Goal: Task Accomplishment & Management: Manage account settings

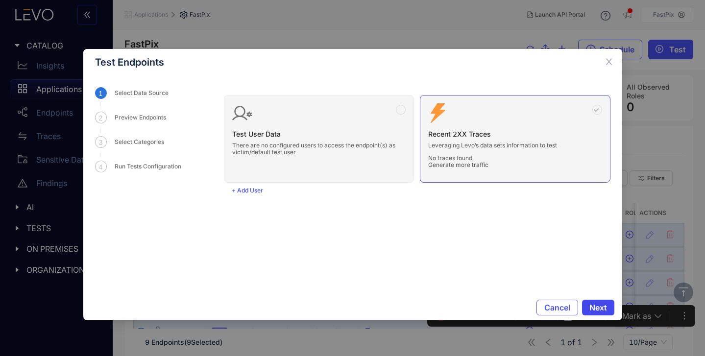
scroll to position [66, 0]
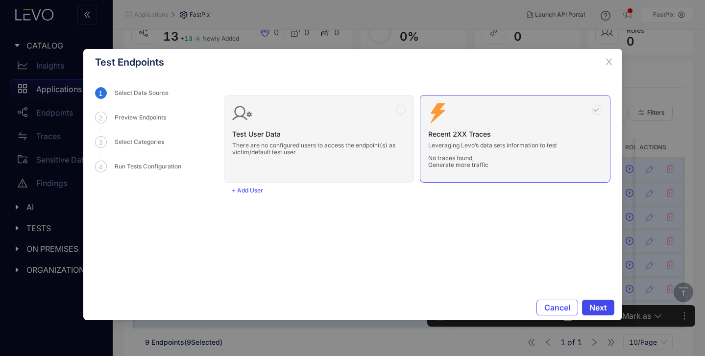
click at [602, 313] on button "Next" at bounding box center [598, 308] width 32 height 16
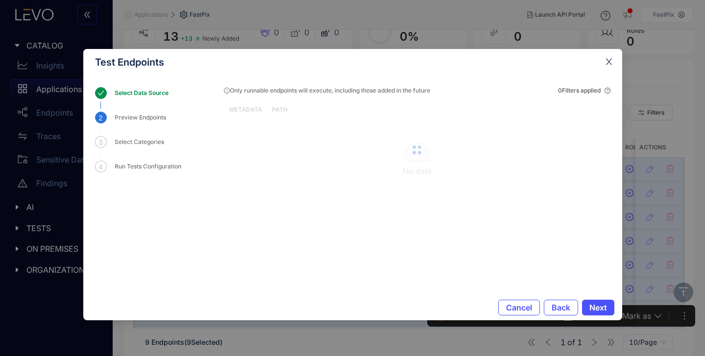
click at [609, 62] on icon "close" at bounding box center [609, 61] width 9 height 9
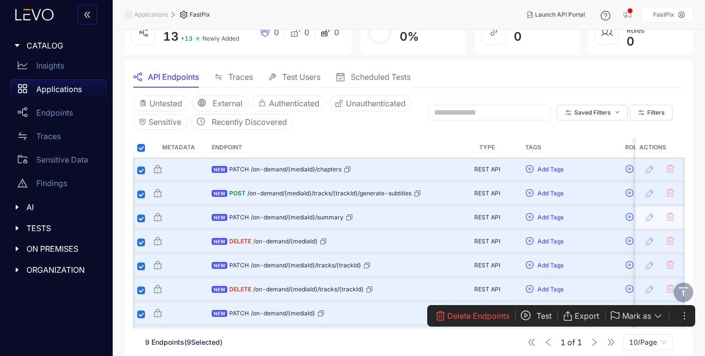
scroll to position [124, 0]
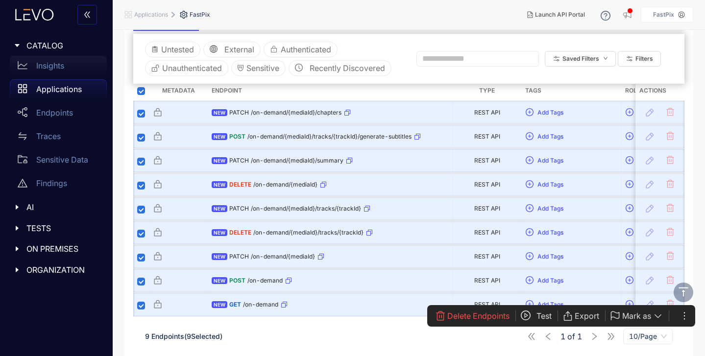
click at [65, 69] on div "Insights" at bounding box center [58, 66] width 97 height 20
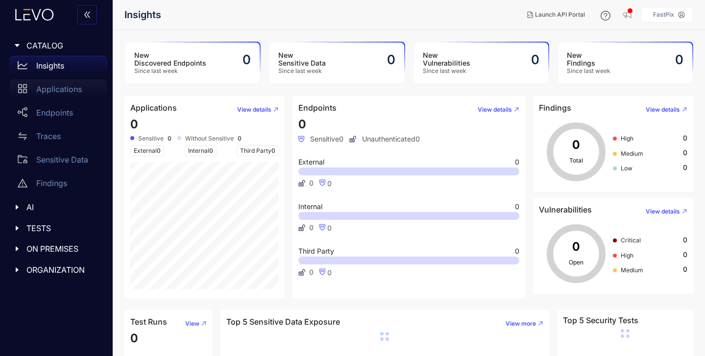
click at [62, 84] on div "Applications" at bounding box center [58, 89] width 97 height 20
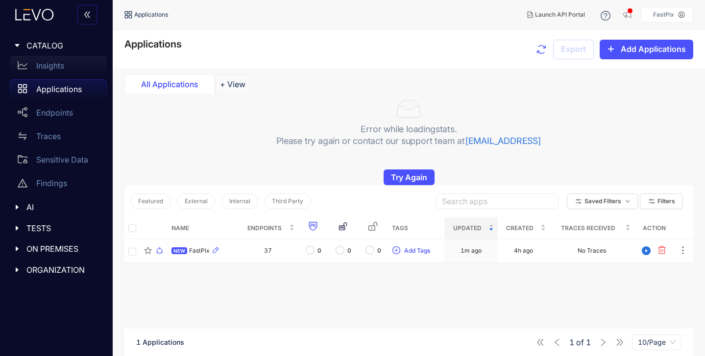
click at [43, 70] on p "Insights" at bounding box center [50, 65] width 28 height 9
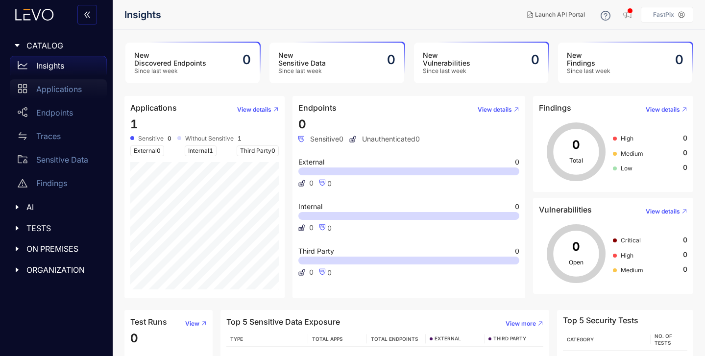
click at [57, 96] on div "Applications" at bounding box center [58, 89] width 97 height 20
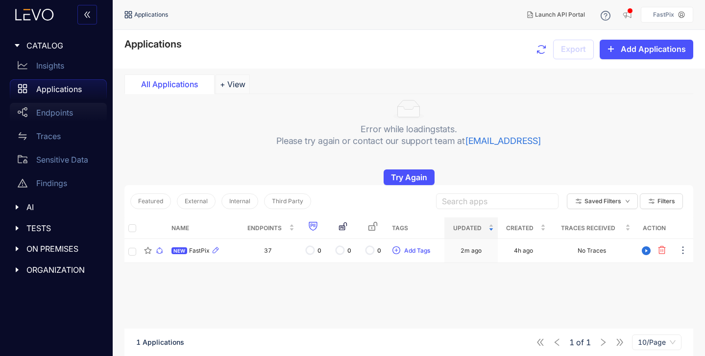
click at [54, 116] on p "Endpoints" at bounding box center [54, 112] width 37 height 9
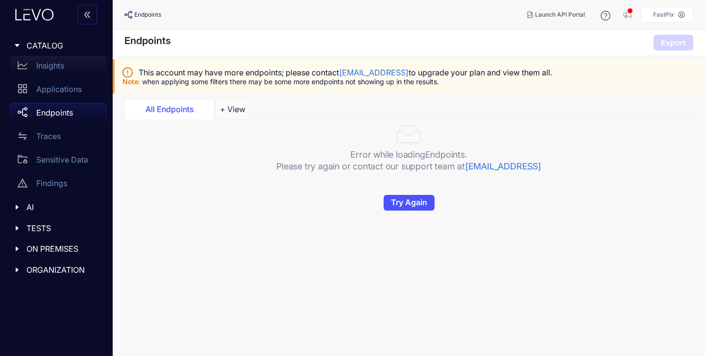
click at [66, 59] on div "Insights" at bounding box center [58, 66] width 97 height 20
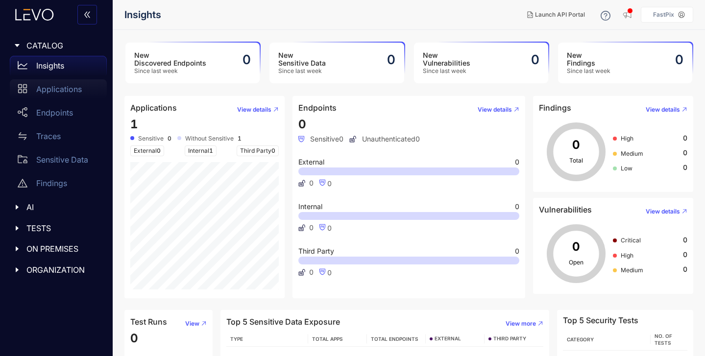
click at [59, 81] on div "Applications" at bounding box center [58, 89] width 97 height 20
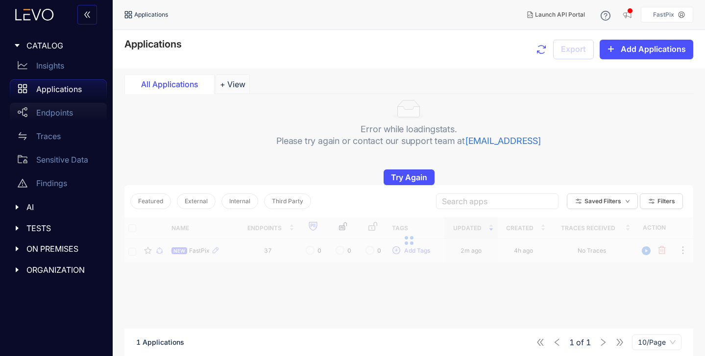
click at [62, 111] on p "Endpoints" at bounding box center [54, 112] width 37 height 9
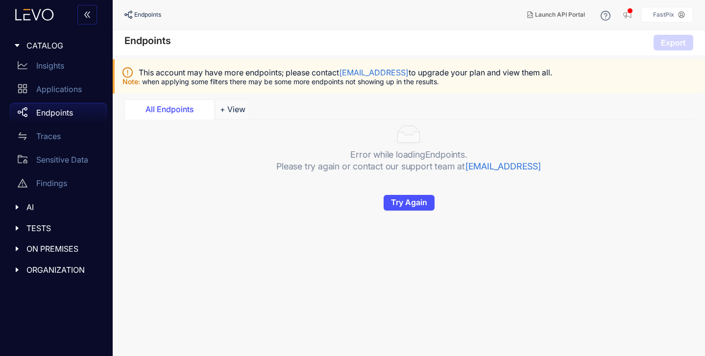
click at [60, 126] on link "Endpoints" at bounding box center [58, 115] width 97 height 24
click at [43, 156] on p "Sensitive Data" at bounding box center [62, 159] width 52 height 9
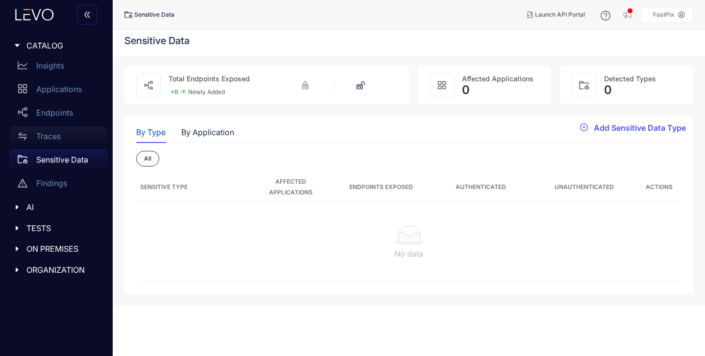
click at [54, 141] on div "Traces" at bounding box center [58, 136] width 97 height 20
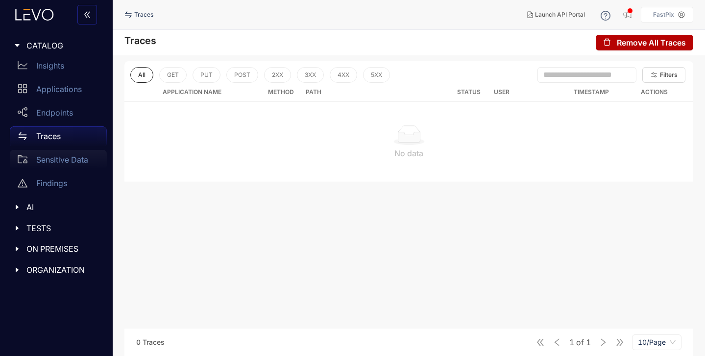
click at [48, 169] on div "Sensitive Data" at bounding box center [58, 160] width 97 height 20
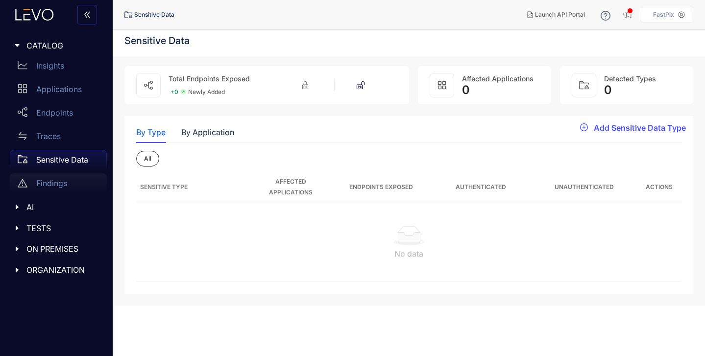
click at [48, 184] on p "Findings" at bounding box center [51, 183] width 31 height 9
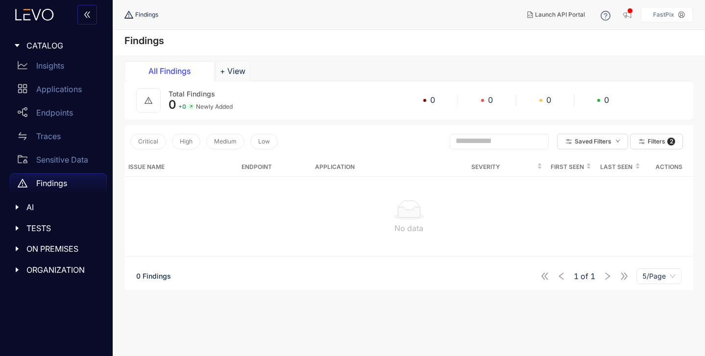
click at [17, 213] on div "AI" at bounding box center [56, 207] width 101 height 21
click at [34, 223] on div "MCP" at bounding box center [58, 228] width 97 height 20
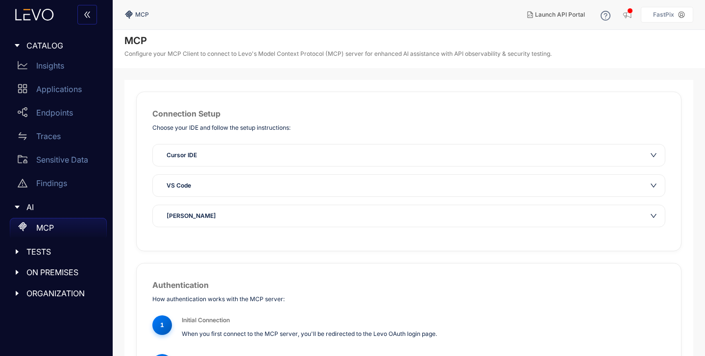
click at [20, 211] on div at bounding box center [20, 207] width 13 height 9
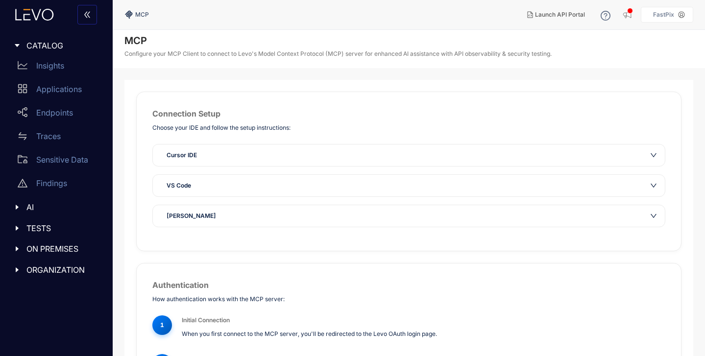
click at [14, 229] on icon "caret-right" at bounding box center [17, 228] width 7 height 7
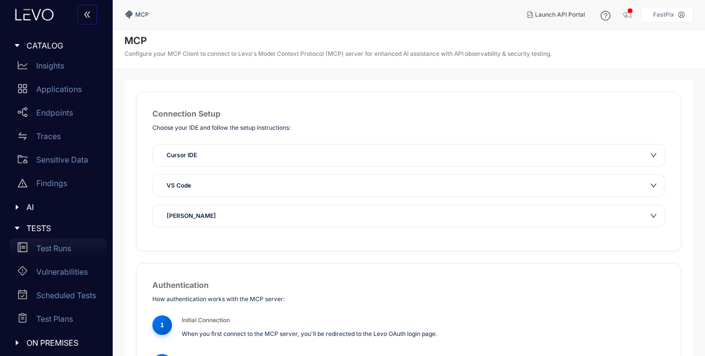
click at [45, 247] on p "Test Runs" at bounding box center [53, 248] width 35 height 9
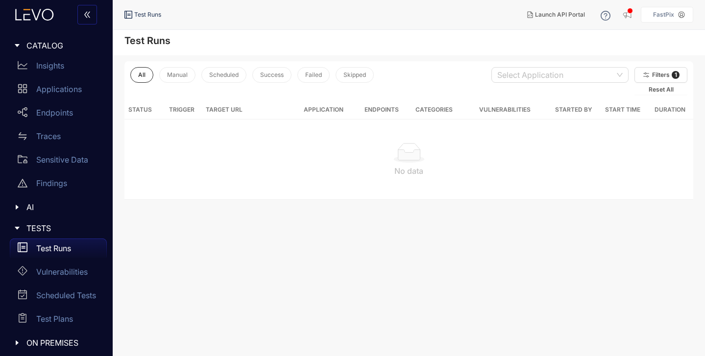
click at [44, 230] on span "TESTS" at bounding box center [62, 228] width 73 height 9
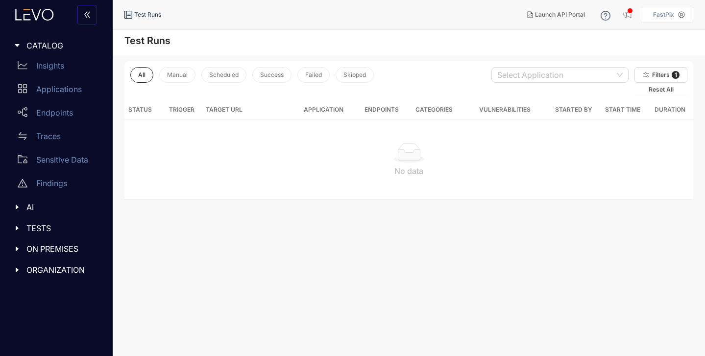
click at [28, 231] on span "TESTS" at bounding box center [62, 228] width 73 height 9
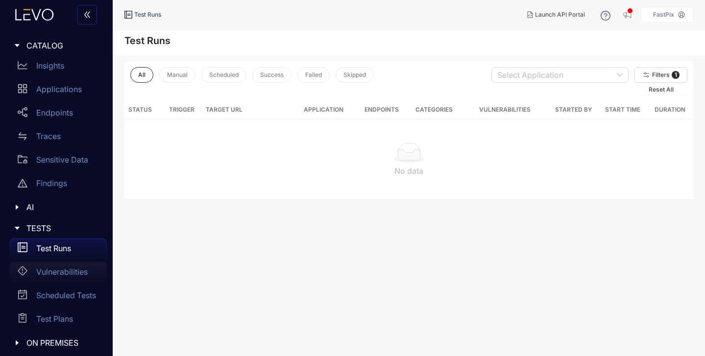
click at [48, 274] on p "Vulnerabilities" at bounding box center [61, 271] width 51 height 9
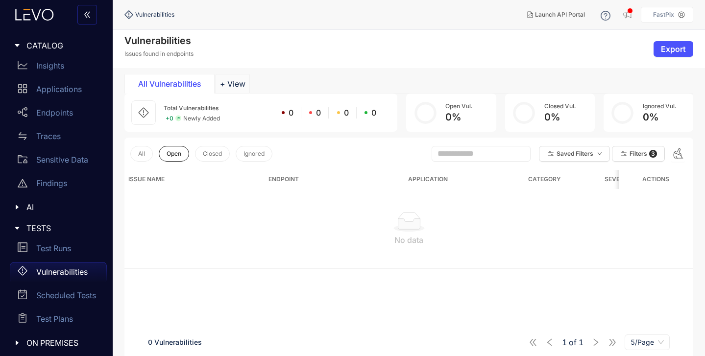
click at [20, 228] on icon "caret-right" at bounding box center [17, 228] width 7 height 7
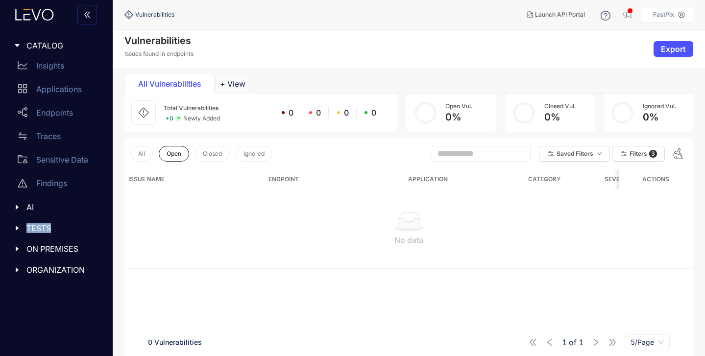
click at [20, 228] on icon "caret-right" at bounding box center [17, 228] width 7 height 7
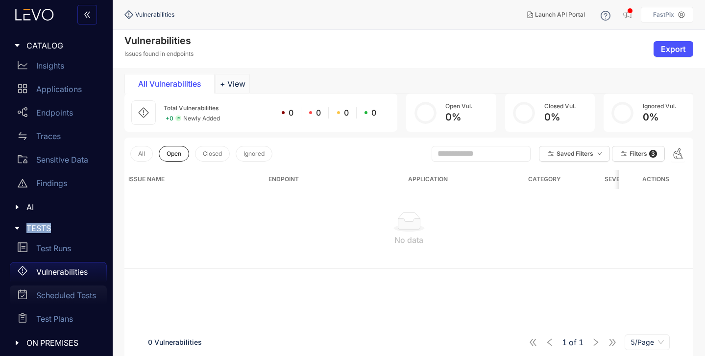
click at [49, 297] on p "Scheduled Tests" at bounding box center [66, 295] width 60 height 9
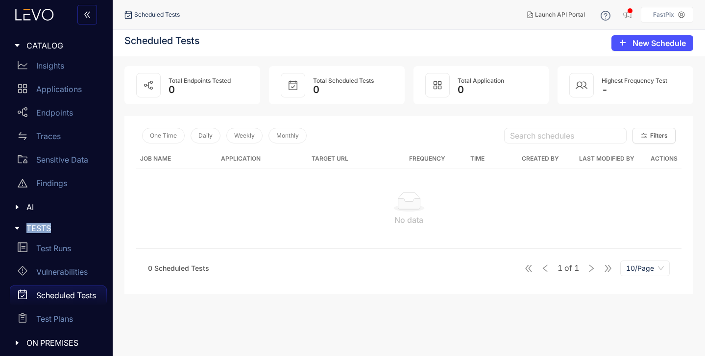
scroll to position [24, 0]
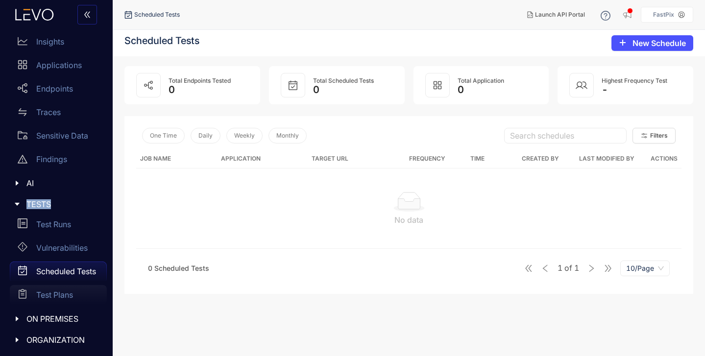
click at [52, 288] on div "Test Plans" at bounding box center [58, 295] width 97 height 20
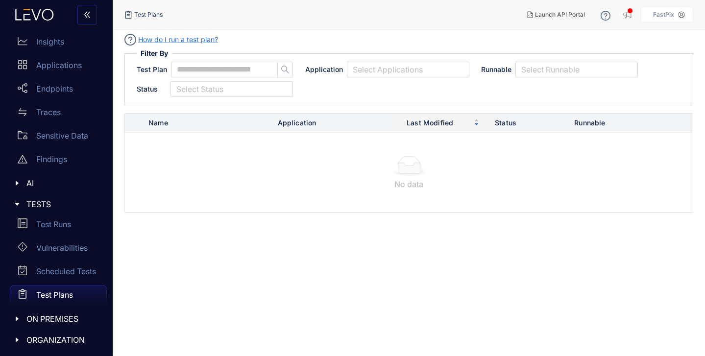
click at [16, 207] on div at bounding box center [20, 204] width 13 height 9
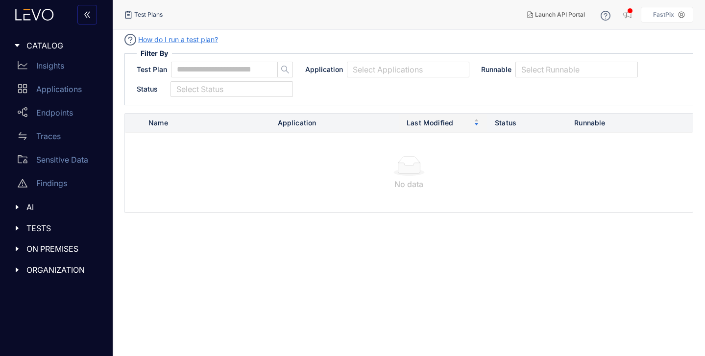
click at [14, 252] on div at bounding box center [20, 248] width 13 height 9
click at [34, 271] on div "Deployments" at bounding box center [58, 270] width 97 height 20
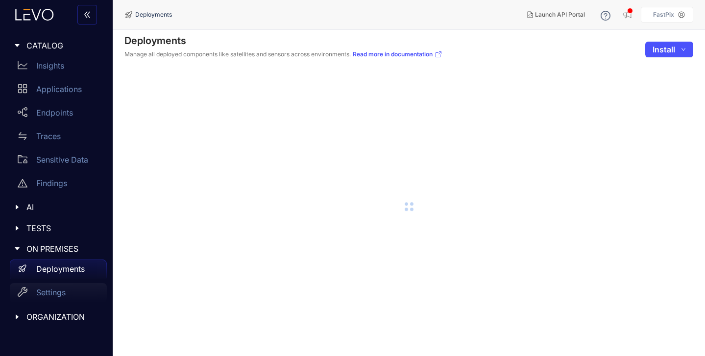
click at [43, 288] on div "Settings" at bounding box center [58, 293] width 97 height 20
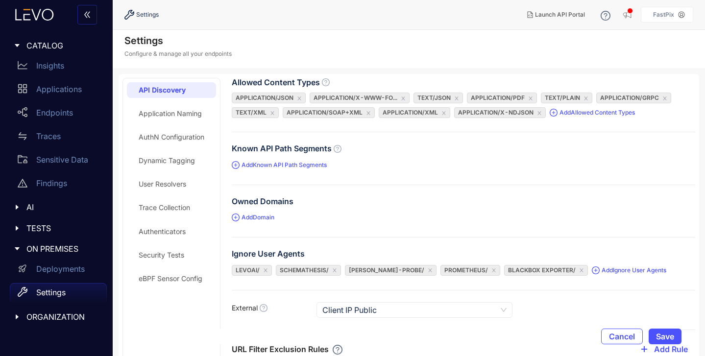
click at [21, 315] on div at bounding box center [20, 317] width 13 height 9
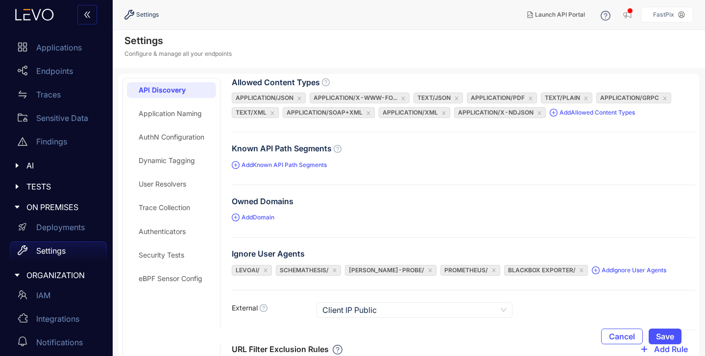
scroll to position [48, 0]
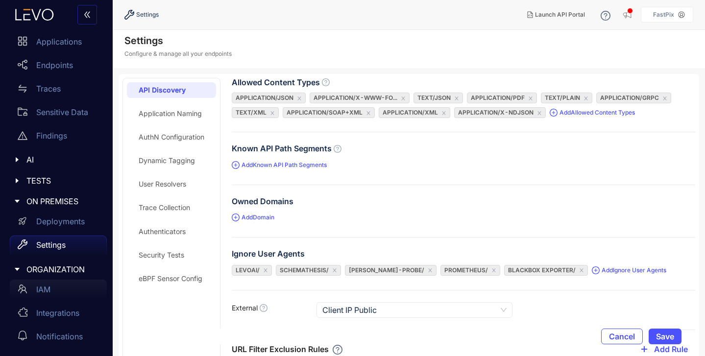
click at [38, 298] on div "IAM" at bounding box center [58, 290] width 97 height 20
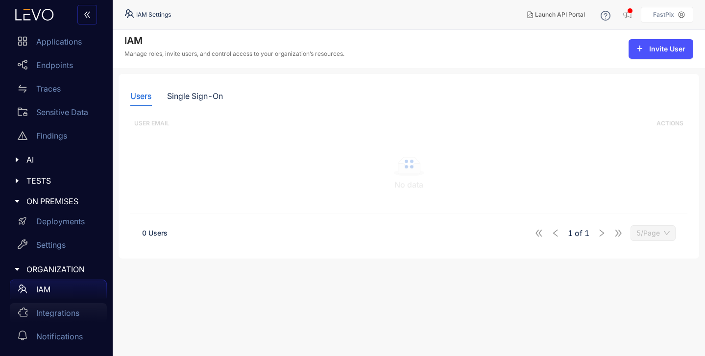
click at [43, 310] on p "Integrations" at bounding box center [57, 313] width 43 height 9
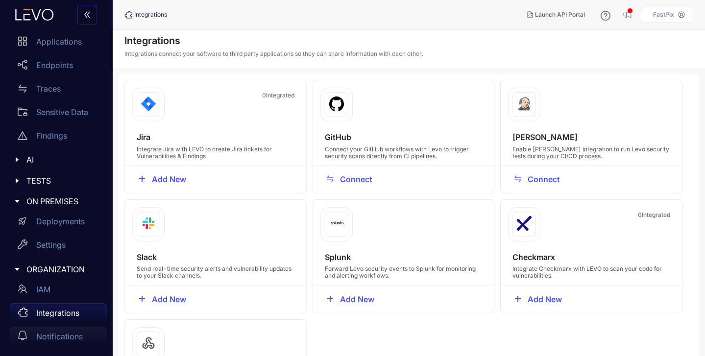
click at [45, 327] on div "Notifications" at bounding box center [58, 337] width 97 height 20
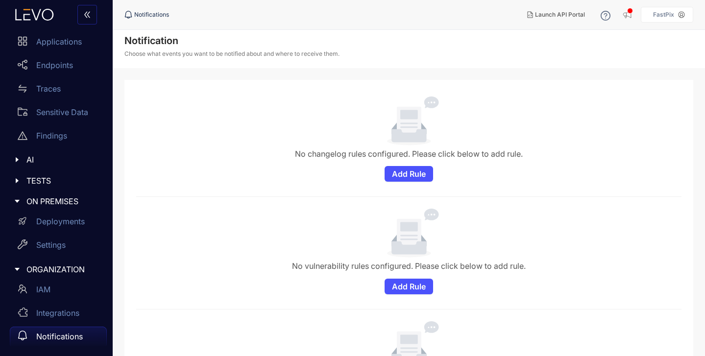
click at [21, 201] on div at bounding box center [20, 201] width 13 height 9
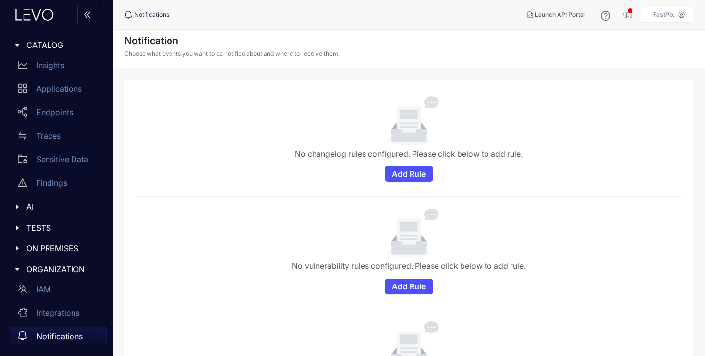
scroll to position [0, 0]
click at [14, 267] on icon "caret-right" at bounding box center [17, 269] width 7 height 7
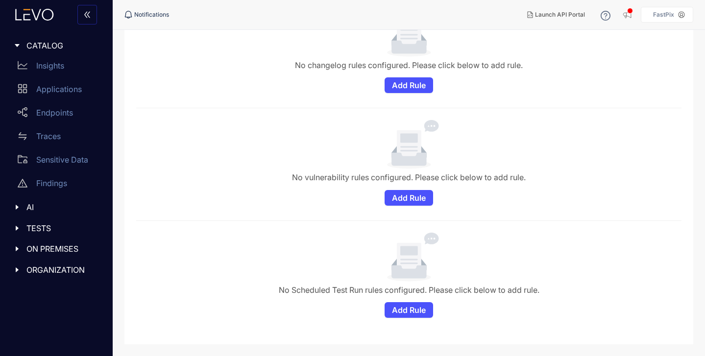
scroll to position [0, 0]
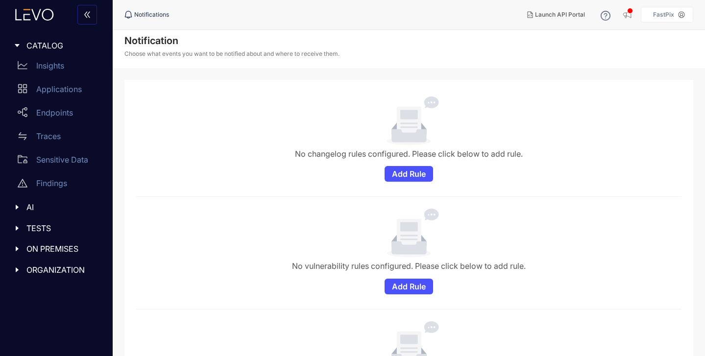
click at [435, 98] on icon at bounding box center [431, 103] width 15 height 12
click at [414, 174] on span "Add Rule" at bounding box center [409, 174] width 34 height 9
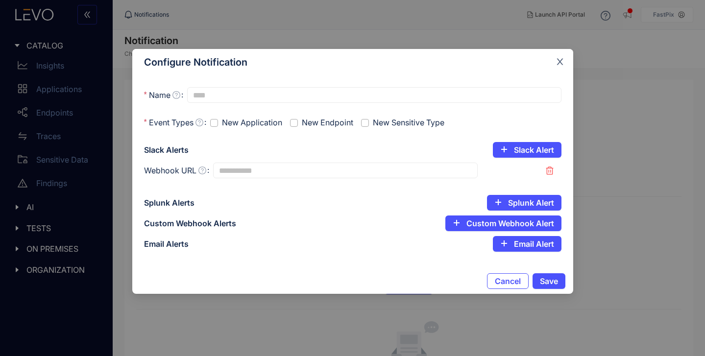
click at [559, 66] on span "Close" at bounding box center [560, 62] width 26 height 26
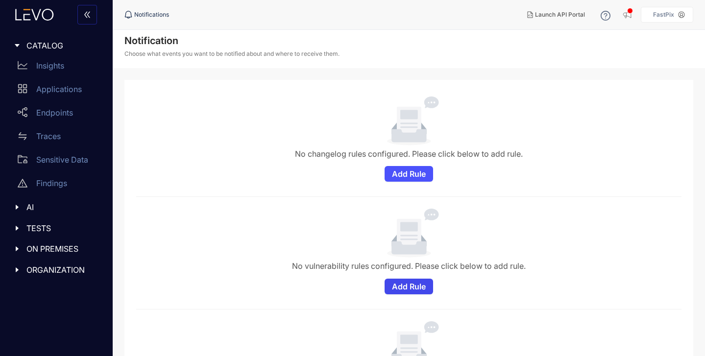
click at [399, 282] on span "Add Rule" at bounding box center [409, 286] width 34 height 9
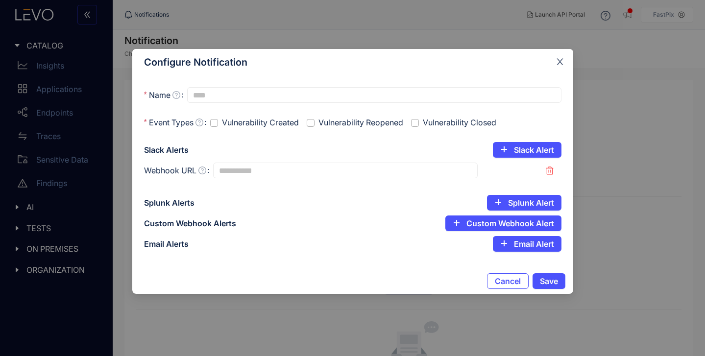
click at [556, 69] on span "Close" at bounding box center [560, 62] width 26 height 26
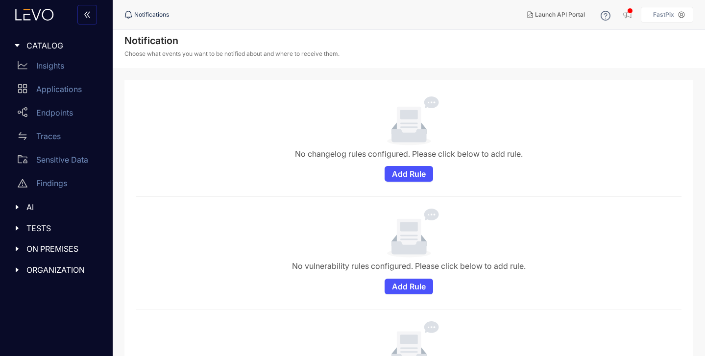
click at [27, 210] on span "AI" at bounding box center [62, 207] width 73 height 9
click at [26, 253] on span "TESTS" at bounding box center [62, 251] width 73 height 9
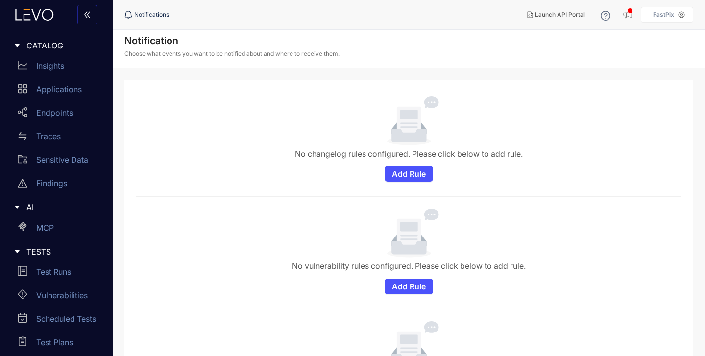
click at [32, 246] on div "TESTS" at bounding box center [56, 252] width 101 height 21
click at [42, 206] on span "AI" at bounding box center [62, 207] width 73 height 9
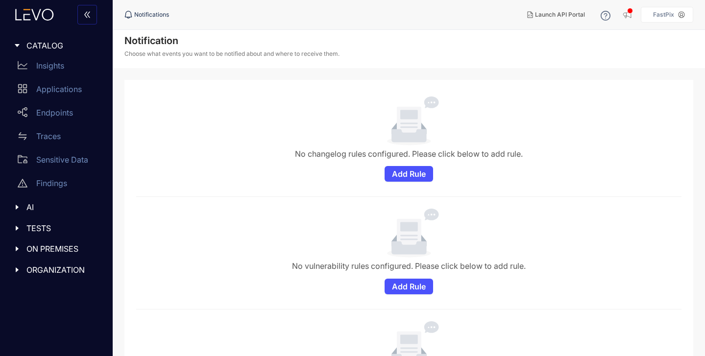
click at [35, 237] on div "TESTS" at bounding box center [56, 228] width 101 height 21
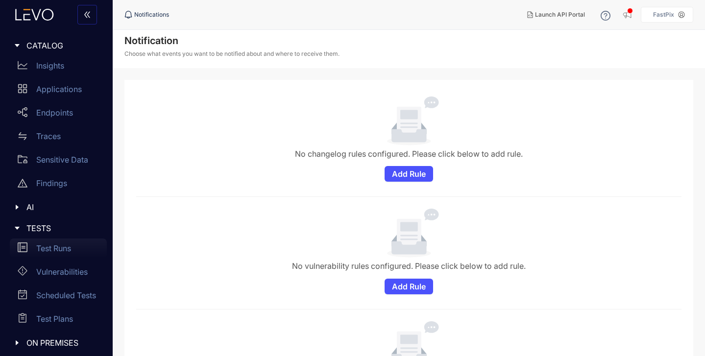
click at [35, 242] on div "Test Runs" at bounding box center [58, 249] width 97 height 20
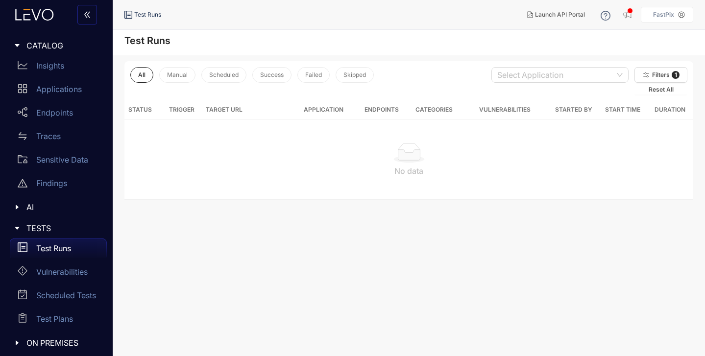
click at [43, 228] on span "TESTS" at bounding box center [62, 228] width 73 height 9
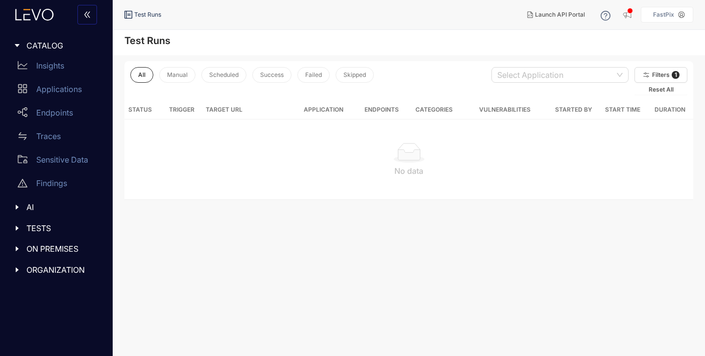
click at [43, 263] on div "ORGANIZATION" at bounding box center [56, 270] width 101 height 21
click at [48, 224] on span "TESTS" at bounding box center [62, 228] width 73 height 9
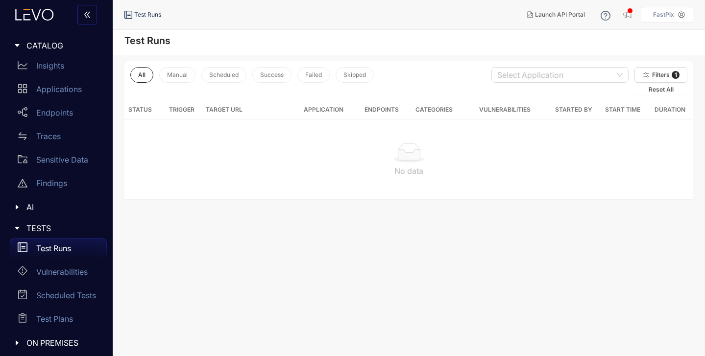
click at [56, 202] on div "AI" at bounding box center [56, 207] width 101 height 21
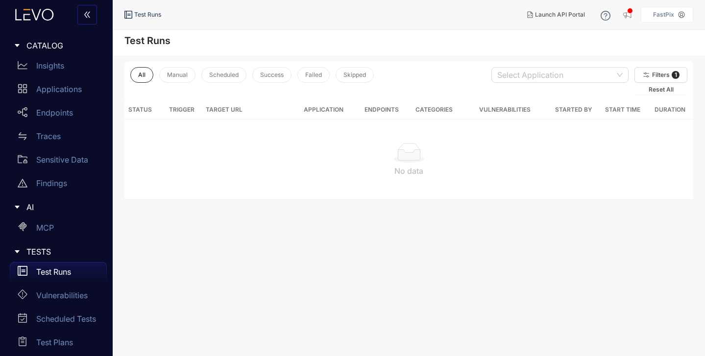
click at [63, 210] on span "AI" at bounding box center [62, 207] width 73 height 9
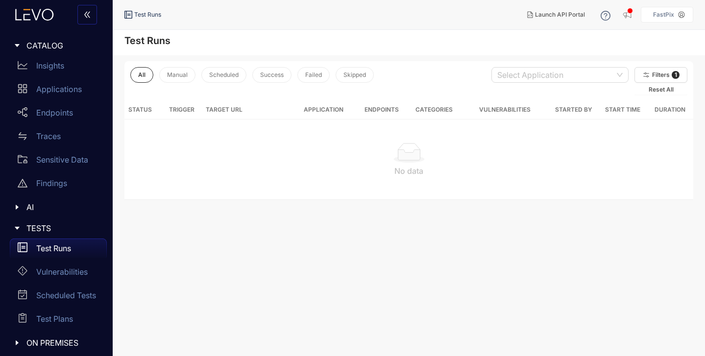
click at [63, 234] on div "TESTS" at bounding box center [56, 228] width 101 height 21
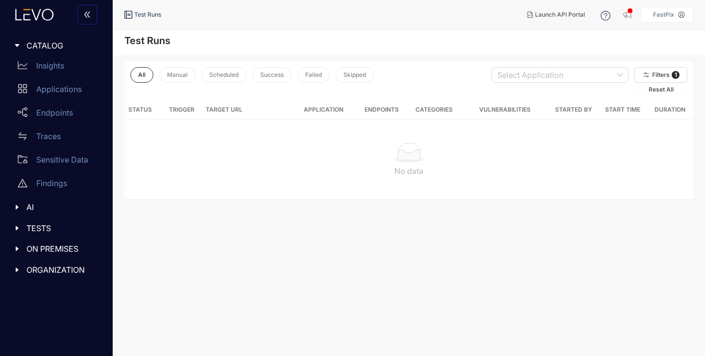
click at [66, 251] on span "ON PREMISES" at bounding box center [62, 248] width 73 height 9
click at [65, 253] on div "ON PREMISES" at bounding box center [56, 249] width 101 height 21
click at [65, 286] on div "CATALOG Insights Applications Endpoints Traces Sensitive Data Findings AI MCP T…" at bounding box center [56, 157] width 113 height 257
click at [69, 275] on div "ORGANIZATION" at bounding box center [56, 270] width 101 height 21
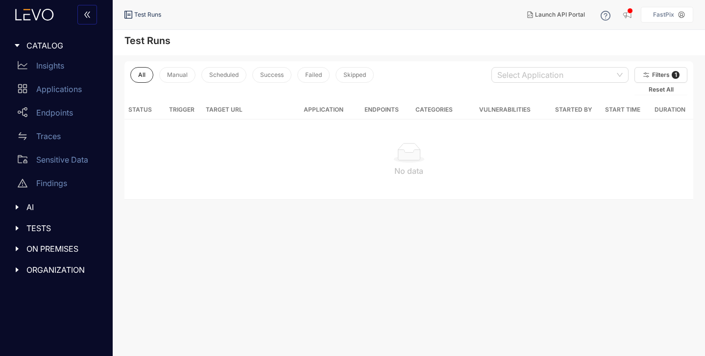
click at [49, 216] on div "AI" at bounding box center [56, 207] width 101 height 21
click at [46, 236] on div "TESTS" at bounding box center [56, 228] width 101 height 21
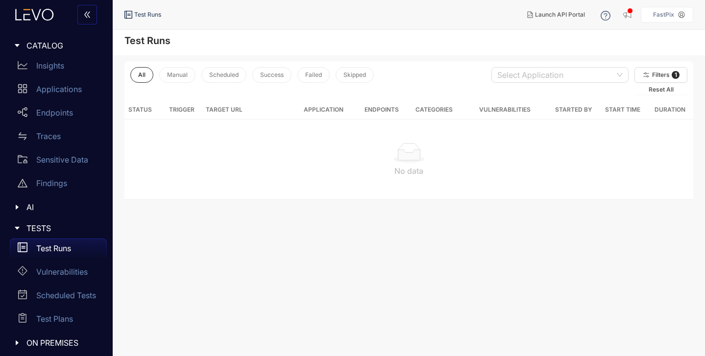
click at [47, 236] on div "TESTS" at bounding box center [56, 228] width 101 height 21
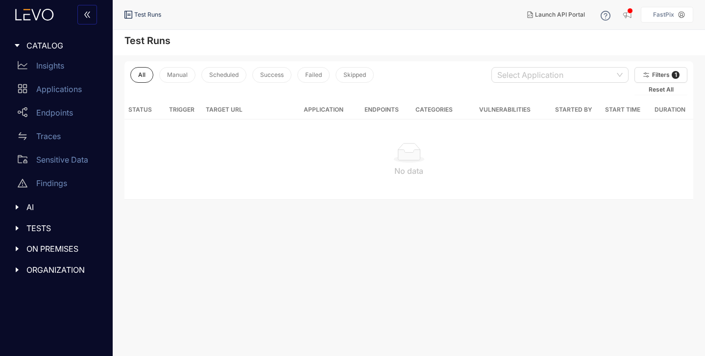
click at [49, 256] on div "ON PREMISES" at bounding box center [56, 249] width 101 height 21
click at [47, 280] on div "ORGANIZATION" at bounding box center [56, 270] width 101 height 21
click at [21, 44] on div at bounding box center [20, 45] width 13 height 9
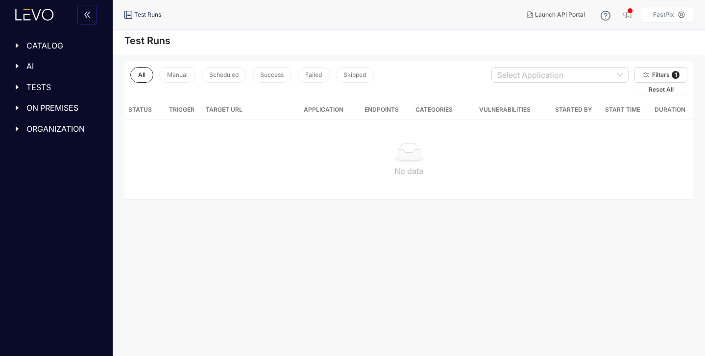
click at [22, 67] on div at bounding box center [20, 66] width 13 height 9
click at [23, 68] on div at bounding box center [20, 66] width 13 height 9
click at [21, 85] on div at bounding box center [20, 87] width 13 height 9
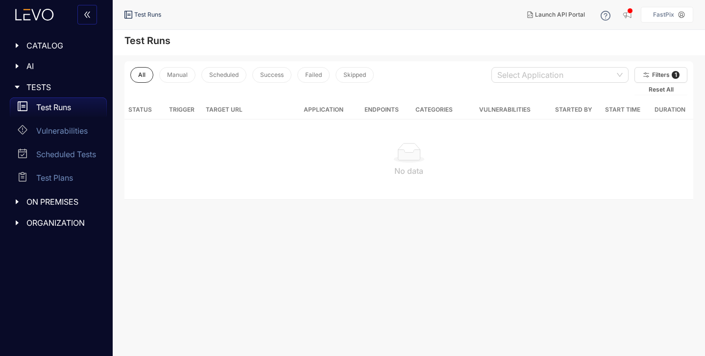
click at [21, 85] on div at bounding box center [20, 87] width 13 height 9
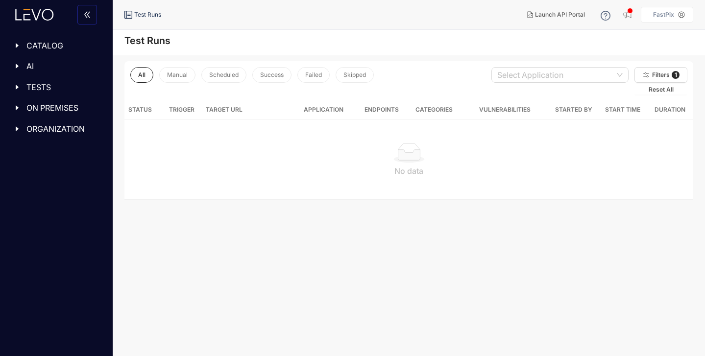
click at [17, 114] on div "ON PREMISES" at bounding box center [56, 107] width 101 height 21
click at [20, 145] on div "CATALOG Insights Applications Endpoints Traces Sensitive Data Findings AI MCP T…" at bounding box center [56, 178] width 113 height 356
click at [24, 131] on div at bounding box center [20, 128] width 13 height 9
click at [24, 132] on div at bounding box center [20, 128] width 13 height 9
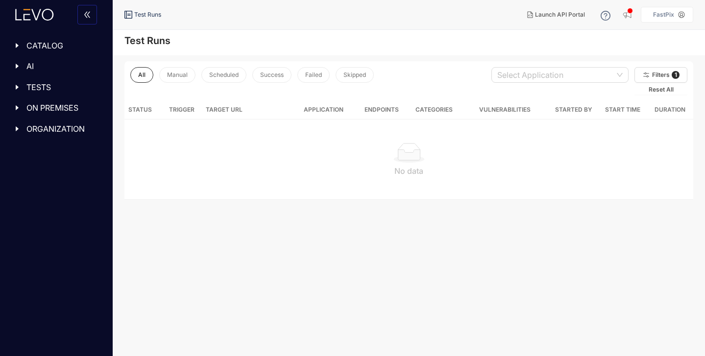
click at [23, 108] on div at bounding box center [20, 107] width 13 height 9
click at [24, 89] on div at bounding box center [20, 87] width 13 height 9
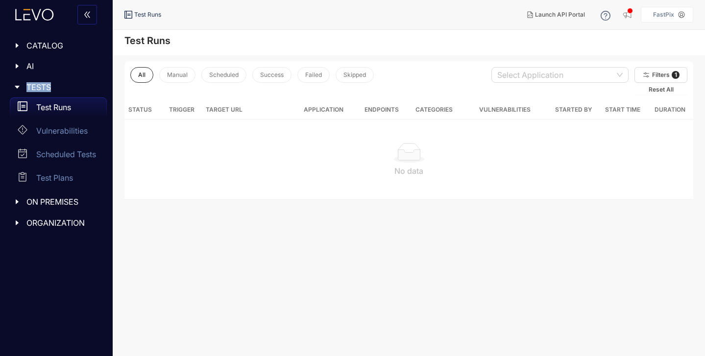
click at [24, 89] on div at bounding box center [20, 87] width 13 height 9
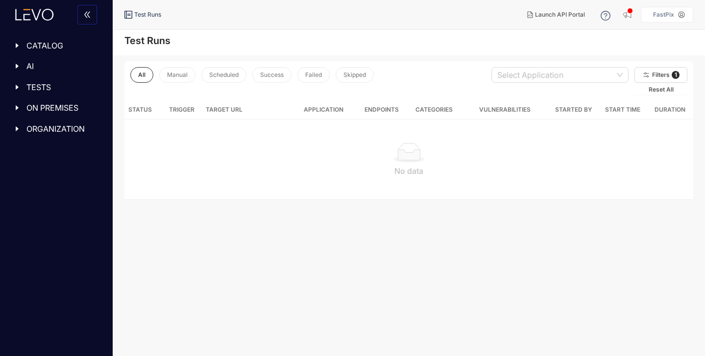
click at [23, 68] on div at bounding box center [20, 66] width 13 height 9
click at [38, 194] on div "CATALOG Insights Applications Endpoints Traces Sensitive Data Findings AI MCP T…" at bounding box center [56, 178] width 113 height 356
click at [86, 20] on button "button" at bounding box center [87, 15] width 20 height 20
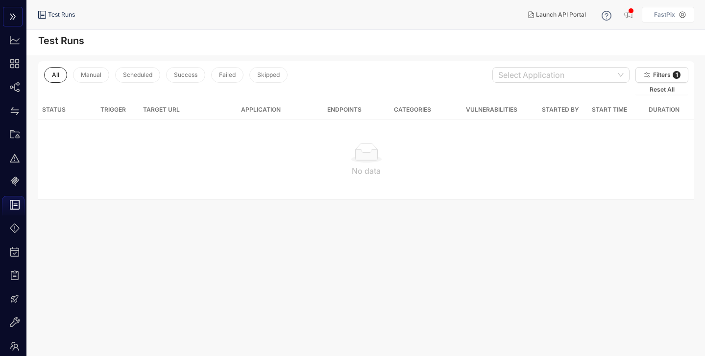
click at [12, 19] on icon "double-right" at bounding box center [13, 17] width 8 height 8
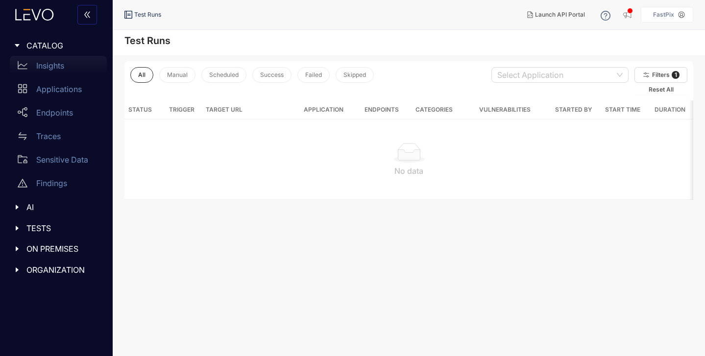
click at [42, 62] on p "Insights" at bounding box center [50, 65] width 28 height 9
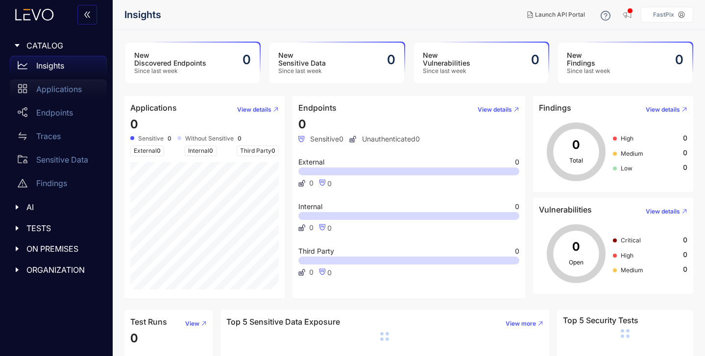
click at [70, 90] on p "Applications" at bounding box center [59, 89] width 46 height 9
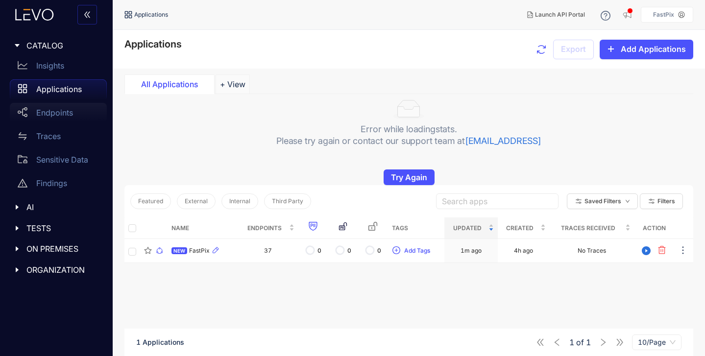
click at [67, 112] on p "Endpoints" at bounding box center [54, 112] width 37 height 9
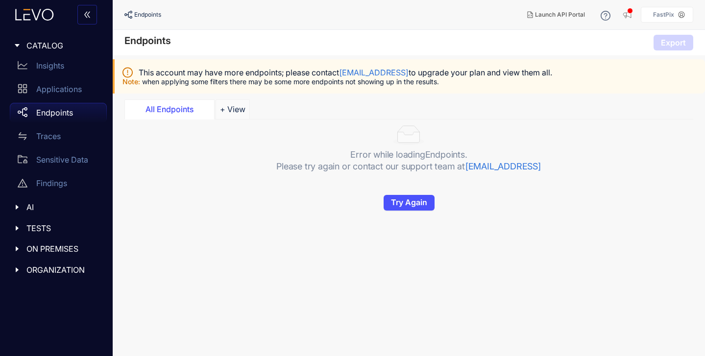
click at [62, 123] on link "Endpoints" at bounding box center [58, 115] width 97 height 24
click at [62, 126] on div "Traces" at bounding box center [58, 136] width 97 height 20
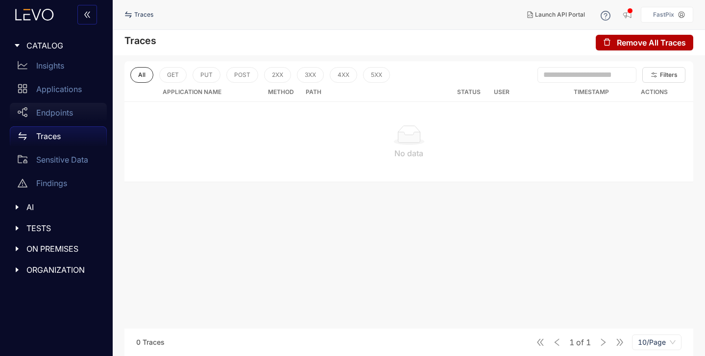
click at [56, 107] on div "Endpoints" at bounding box center [58, 113] width 97 height 20
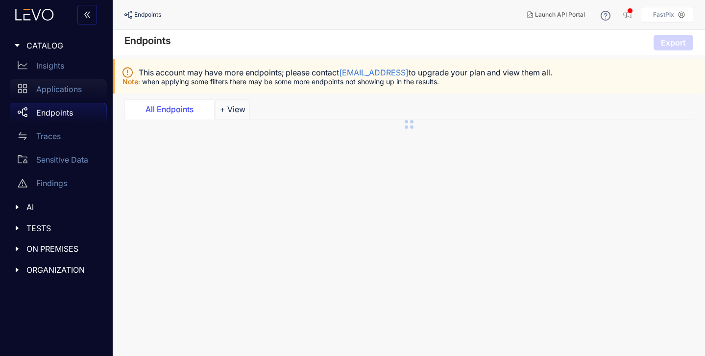
click at [56, 87] on p "Applications" at bounding box center [59, 89] width 46 height 9
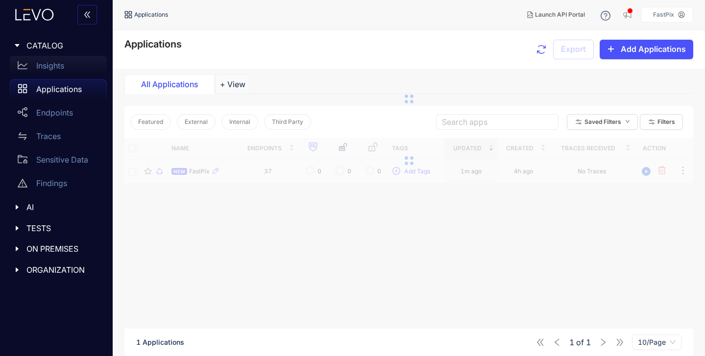
click at [57, 63] on p "Insights" at bounding box center [50, 65] width 28 height 9
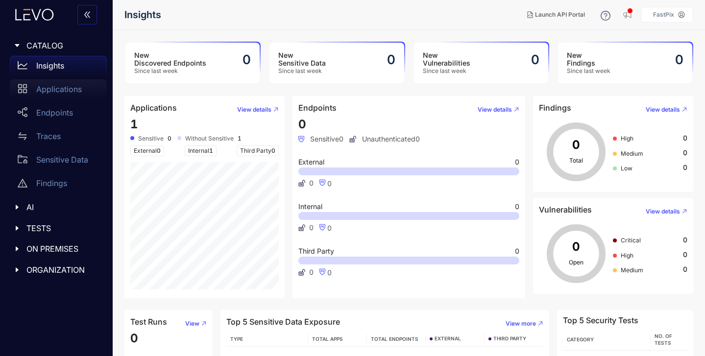
click at [57, 83] on div "Applications" at bounding box center [58, 89] width 97 height 20
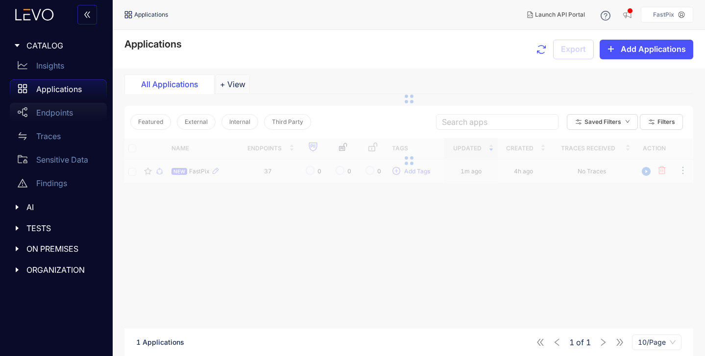
click at [56, 112] on p "Endpoints" at bounding box center [54, 112] width 37 height 9
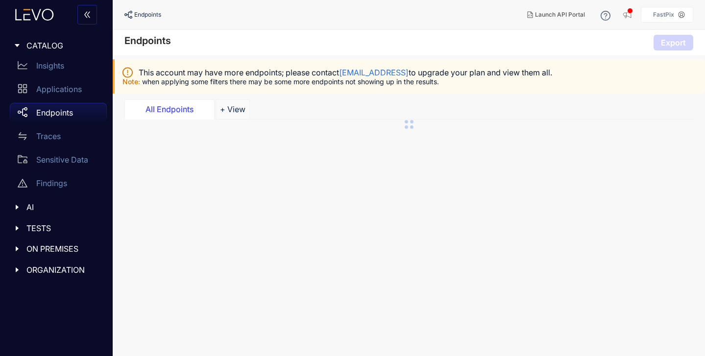
click at [56, 124] on link "Endpoints" at bounding box center [58, 115] width 97 height 24
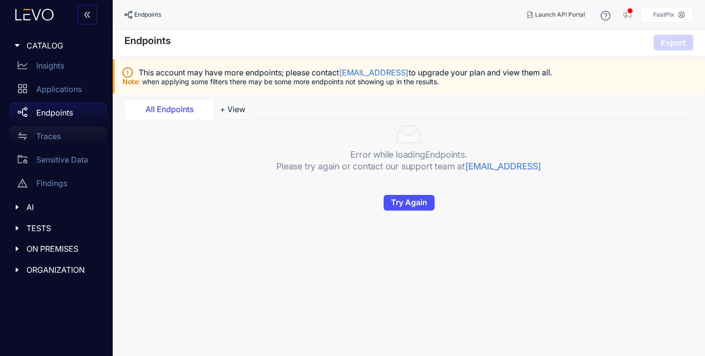
click at [55, 131] on div "Traces" at bounding box center [58, 136] width 97 height 20
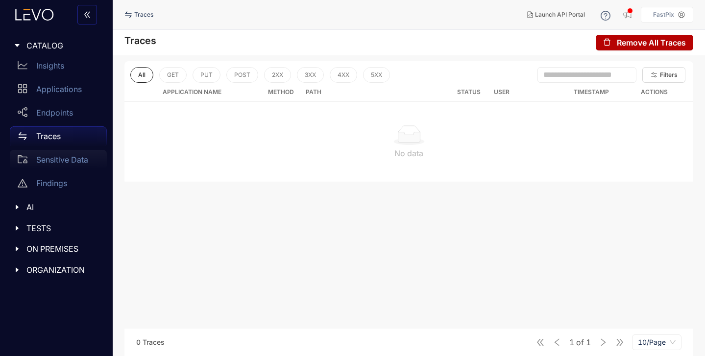
click at [56, 151] on div "Sensitive Data" at bounding box center [58, 160] width 97 height 20
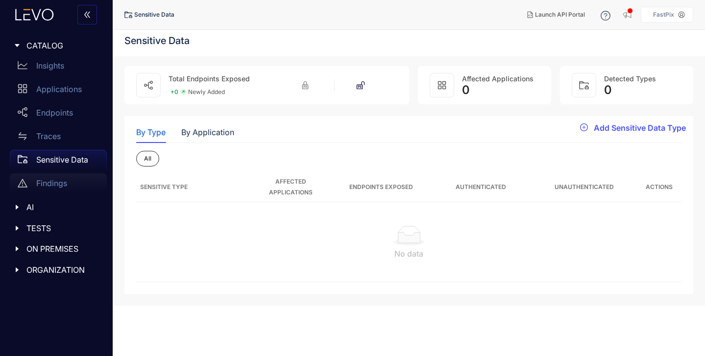
click at [56, 182] on p "Findings" at bounding box center [51, 183] width 31 height 9
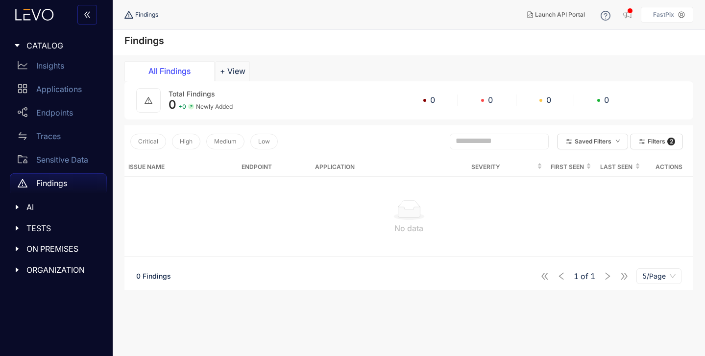
click at [56, 199] on div "AI" at bounding box center [56, 207] width 101 height 21
click at [44, 215] on div "AI" at bounding box center [56, 207] width 101 height 21
click at [44, 221] on div "TESTS" at bounding box center [56, 228] width 101 height 21
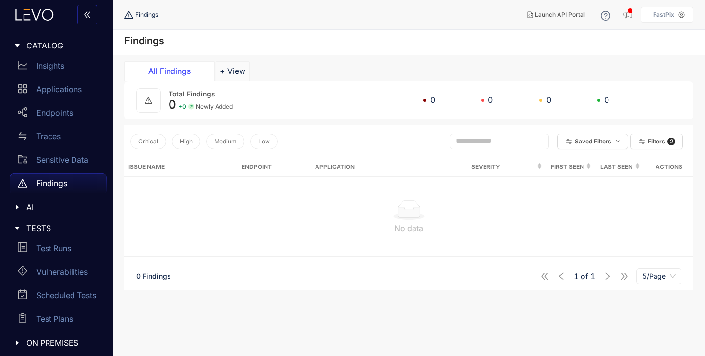
click at [43, 212] on div "AI" at bounding box center [56, 207] width 101 height 21
click at [39, 227] on p "MCP" at bounding box center [45, 227] width 18 height 9
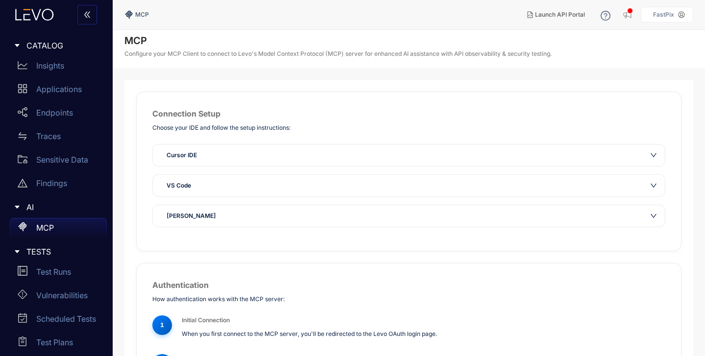
click at [33, 209] on span "AI" at bounding box center [62, 207] width 73 height 9
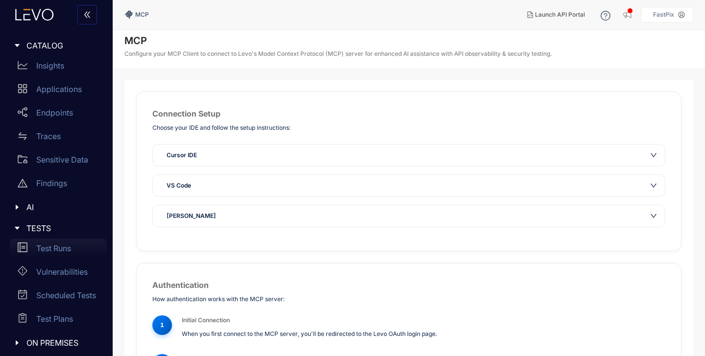
click at [44, 251] on p "Test Runs" at bounding box center [53, 248] width 35 height 9
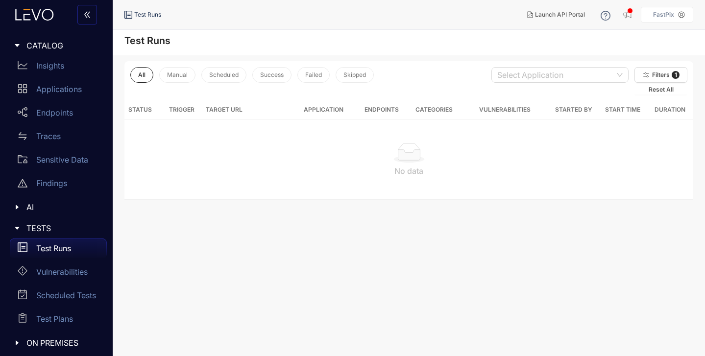
click at [44, 261] on link "Test Runs" at bounding box center [58, 251] width 97 height 24
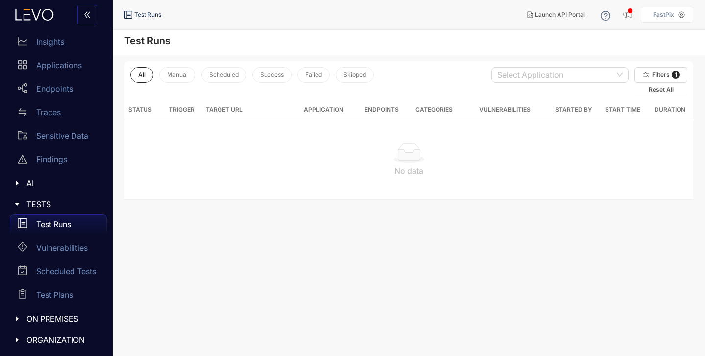
click at [12, 206] on div "TESTS" at bounding box center [56, 204] width 101 height 21
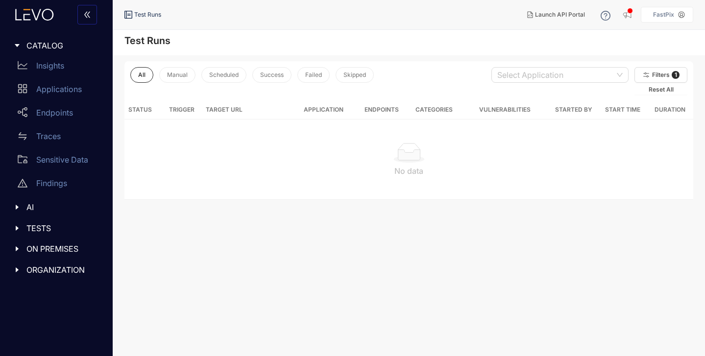
scroll to position [0, 0]
click at [8, 256] on div "ON PREMISES" at bounding box center [56, 249] width 101 height 21
click at [29, 303] on link "Settings" at bounding box center [58, 295] width 97 height 24
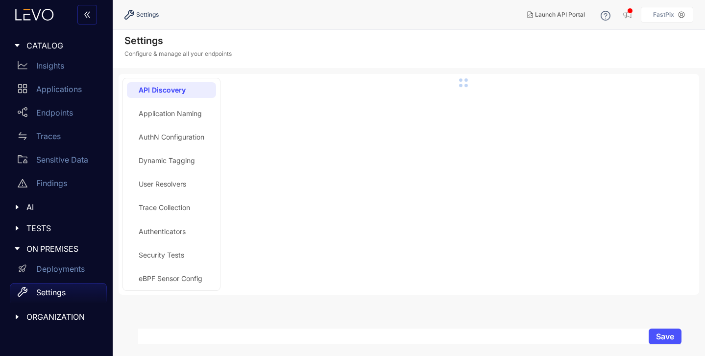
click at [14, 317] on icon "caret-right" at bounding box center [17, 317] width 7 height 7
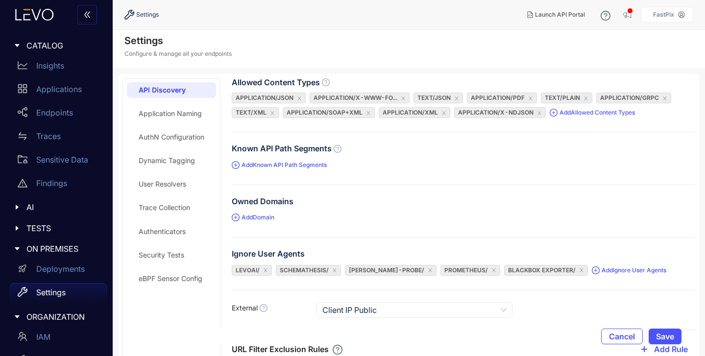
scroll to position [48, 0]
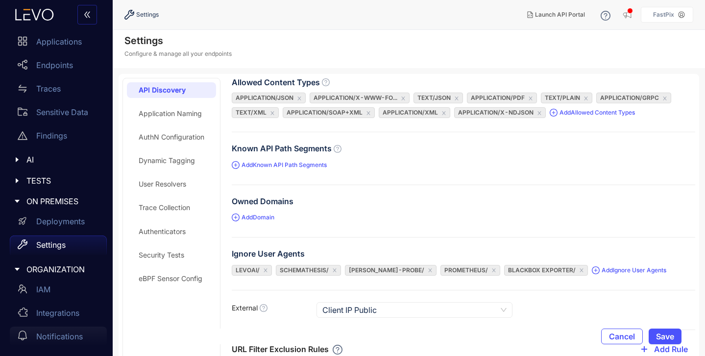
click at [43, 345] on div "Notifications" at bounding box center [58, 337] width 97 height 20
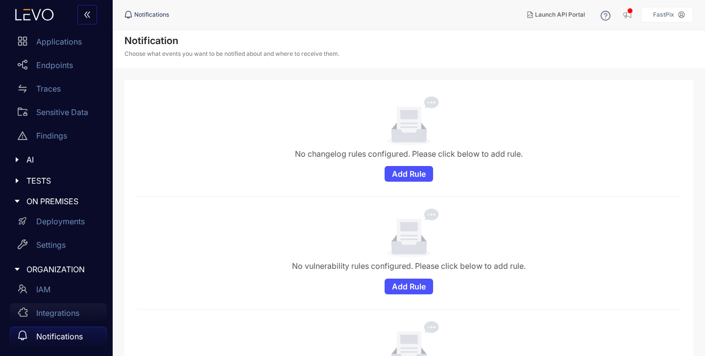
click at [60, 305] on div "Integrations" at bounding box center [58, 313] width 97 height 20
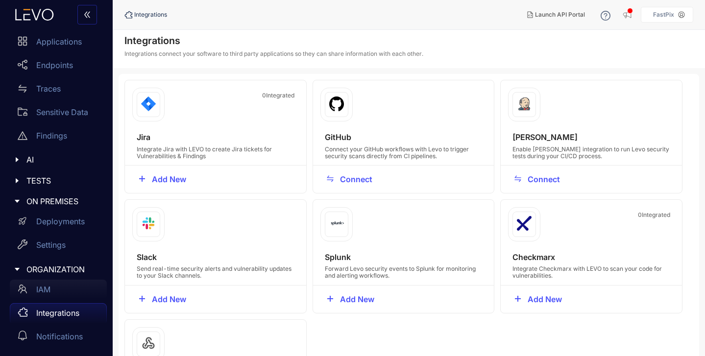
click at [57, 289] on div "IAM" at bounding box center [58, 290] width 97 height 20
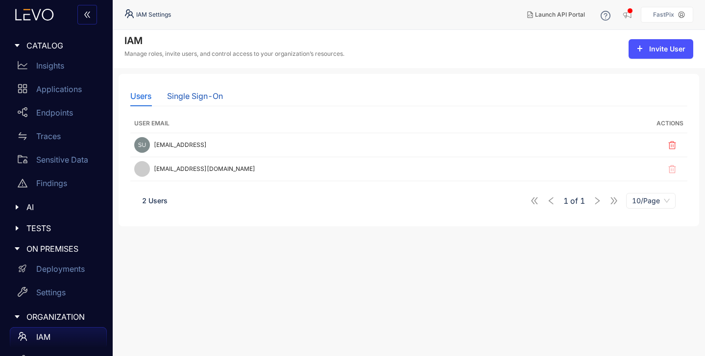
click at [210, 98] on div "Single Sign-On" at bounding box center [195, 96] width 56 height 9
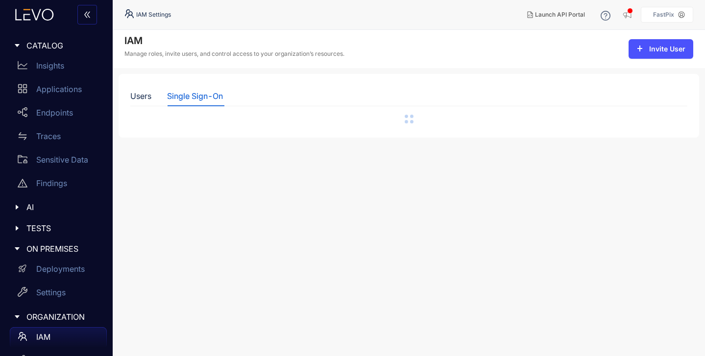
click at [154, 98] on div "Users Single Sign-On" at bounding box center [176, 96] width 93 height 21
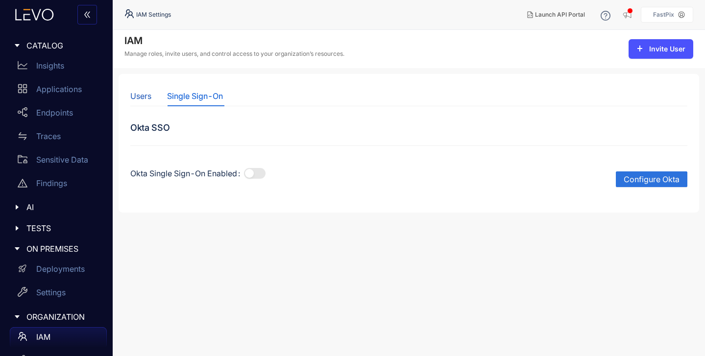
click at [145, 100] on div "Users" at bounding box center [140, 96] width 21 height 9
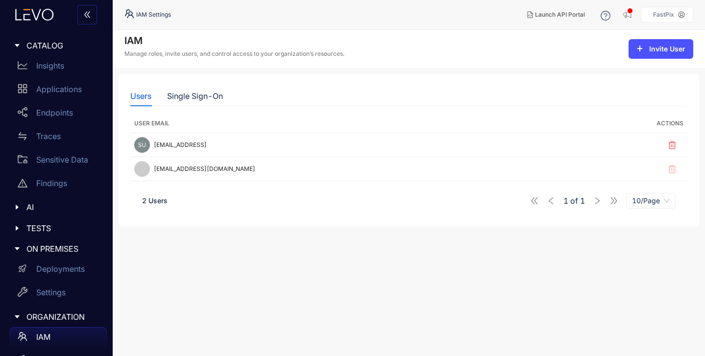
drag, startPoint x: 145, startPoint y: 100, endPoint x: 242, endPoint y: 221, distance: 154.8
click at [152, 104] on div "Users Single Sign-On" at bounding box center [176, 96] width 93 height 21
click at [181, 95] on div "Single Sign-On" at bounding box center [195, 96] width 56 height 9
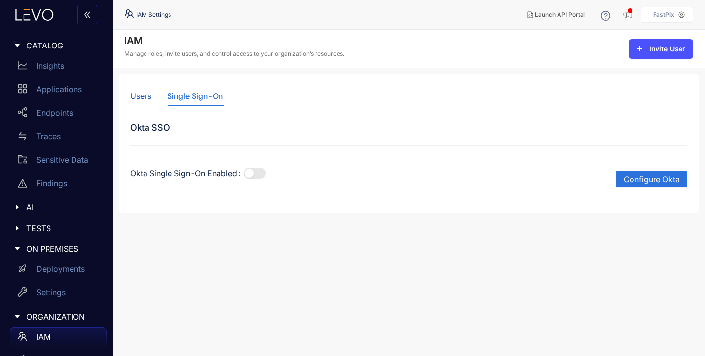
click at [135, 98] on div "Users" at bounding box center [140, 96] width 21 height 9
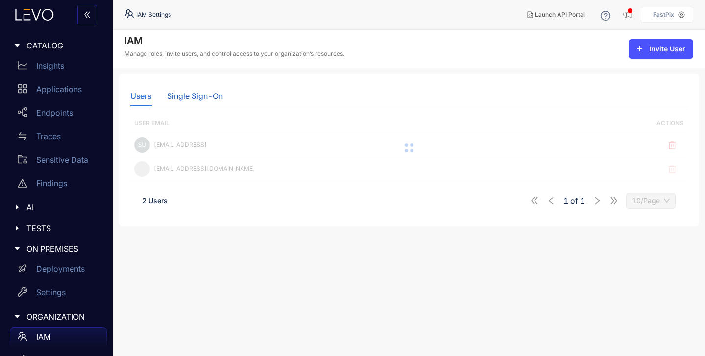
click at [192, 96] on div "Single Sign-On" at bounding box center [195, 96] width 56 height 9
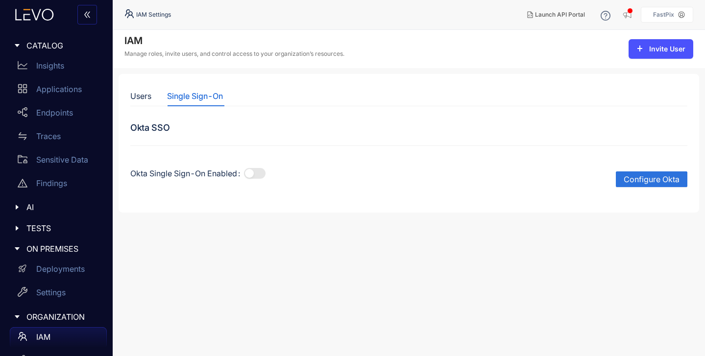
click at [159, 98] on div "Users Single Sign-On" at bounding box center [176, 96] width 93 height 21
click at [142, 100] on div "Users" at bounding box center [140, 96] width 21 height 21
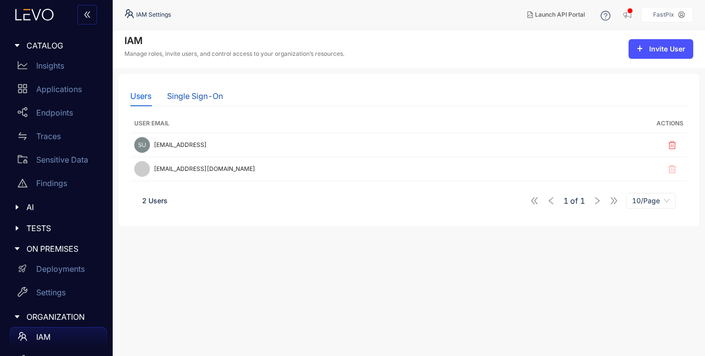
click at [190, 98] on div "Single Sign-On" at bounding box center [195, 96] width 56 height 9
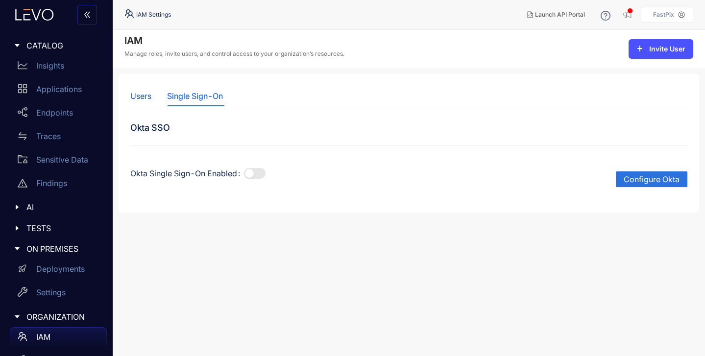
click at [140, 92] on div "Users" at bounding box center [140, 96] width 21 height 9
